Goal: Task Accomplishment & Management: Manage account settings

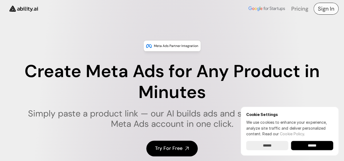
click at [324, 9] on h4 "Sign In" at bounding box center [326, 9] width 16 height 8
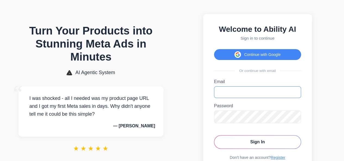
click at [221, 95] on input "Email" at bounding box center [257, 93] width 87 height 12
type input "**********"
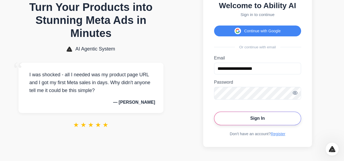
click at [228, 119] on button "Sign In" at bounding box center [257, 119] width 87 height 14
click at [244, 119] on button "Sign In" at bounding box center [257, 119] width 87 height 14
click at [297, 91] on icon "Toggle password visibility" at bounding box center [295, 92] width 5 height 5
click at [275, 120] on button "Sign In" at bounding box center [257, 119] width 87 height 14
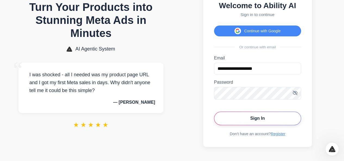
click at [275, 120] on button "Sign In" at bounding box center [257, 119] width 87 height 14
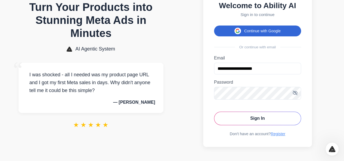
click at [255, 26] on button "Continue with Google" at bounding box center [257, 31] width 87 height 11
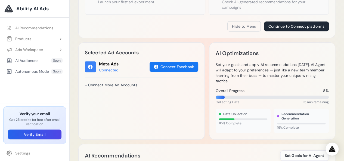
scroll to position [136, 0]
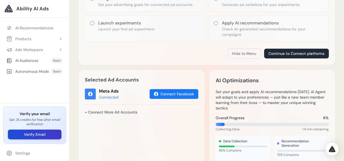
click at [33, 134] on button "Verify Email" at bounding box center [35, 135] width 54 height 10
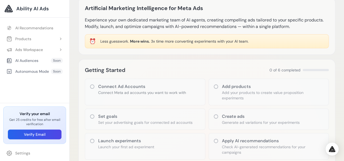
scroll to position [0, 0]
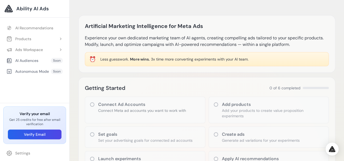
click at [93, 103] on icon at bounding box center [92, 105] width 4 height 4
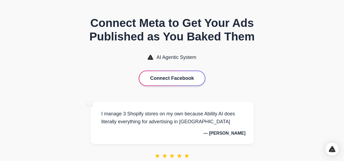
click at [165, 85] on button "Connect Facebook" at bounding box center [172, 78] width 66 height 14
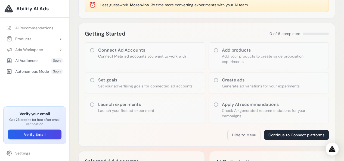
scroll to position [82, 0]
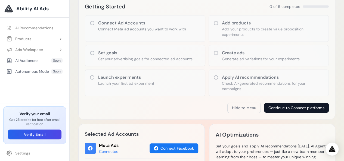
click at [287, 105] on button "Continue to Connect platforms" at bounding box center [296, 108] width 65 height 10
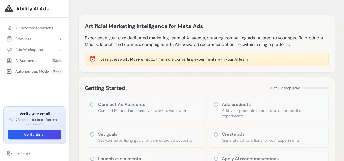
scroll to position [82, 0]
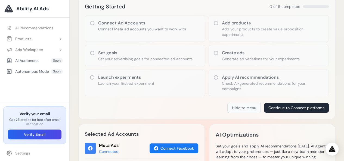
click at [243, 106] on button "Hide to Menu" at bounding box center [244, 108] width 33 height 10
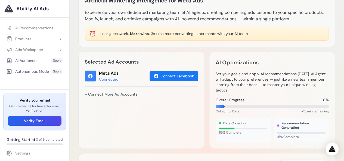
scroll to position [0, 0]
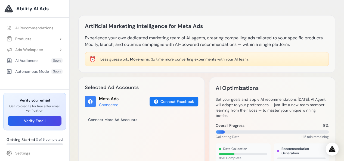
click at [24, 22] on ul "AI Recommendations Products Add Product Soon Soon" at bounding box center [34, 50] width 69 height 60
click at [24, 26] on link "AI Recommendations" at bounding box center [34, 28] width 63 height 10
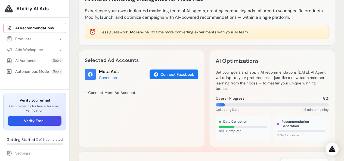
click at [145, 31] on span "More wins." at bounding box center [140, 32] width 20 height 5
